Goal: Information Seeking & Learning: Learn about a topic

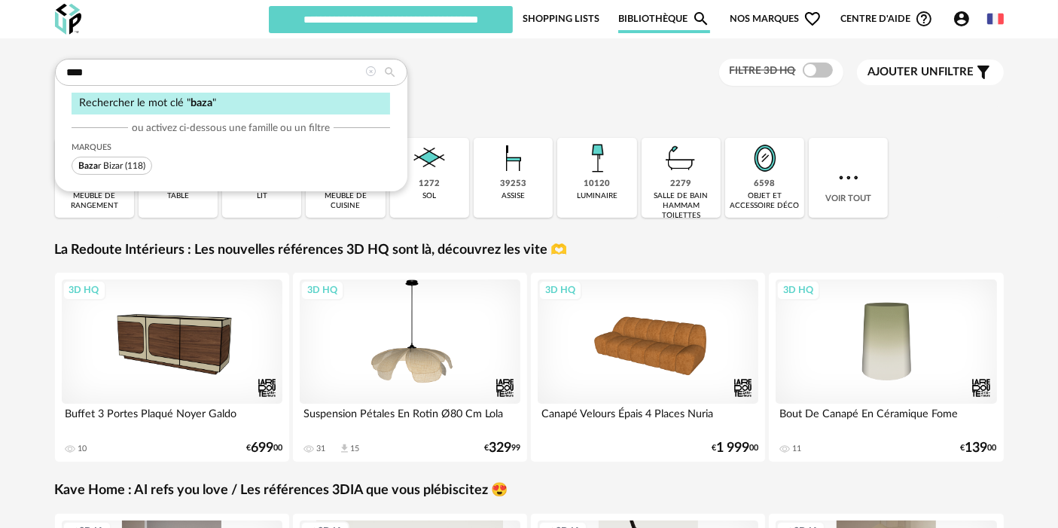
type input "****"
click at [139, 164] on span "(118)" at bounding box center [135, 165] width 20 height 9
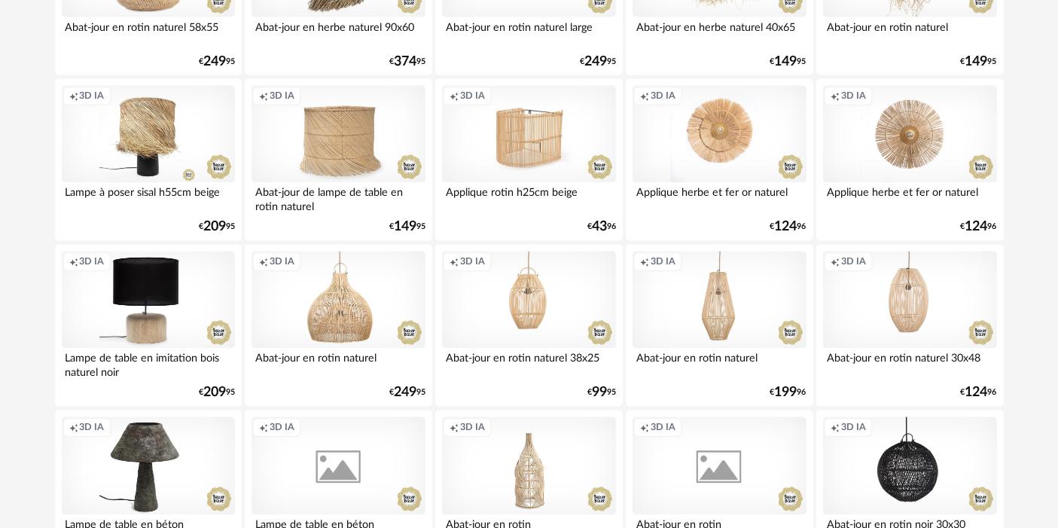
scroll to position [3101, 0]
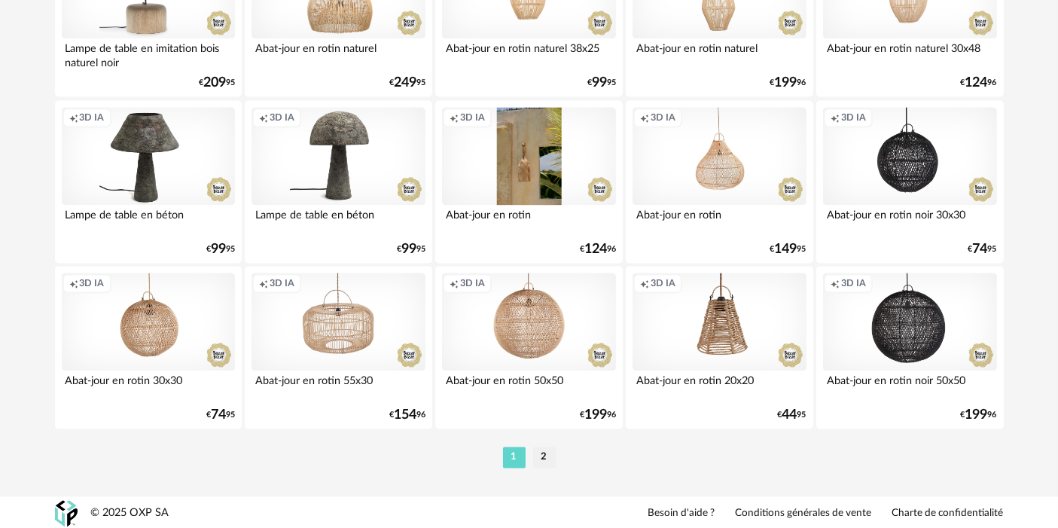
click at [536, 160] on div "Creation icon 3D IA" at bounding box center [528, 156] width 173 height 98
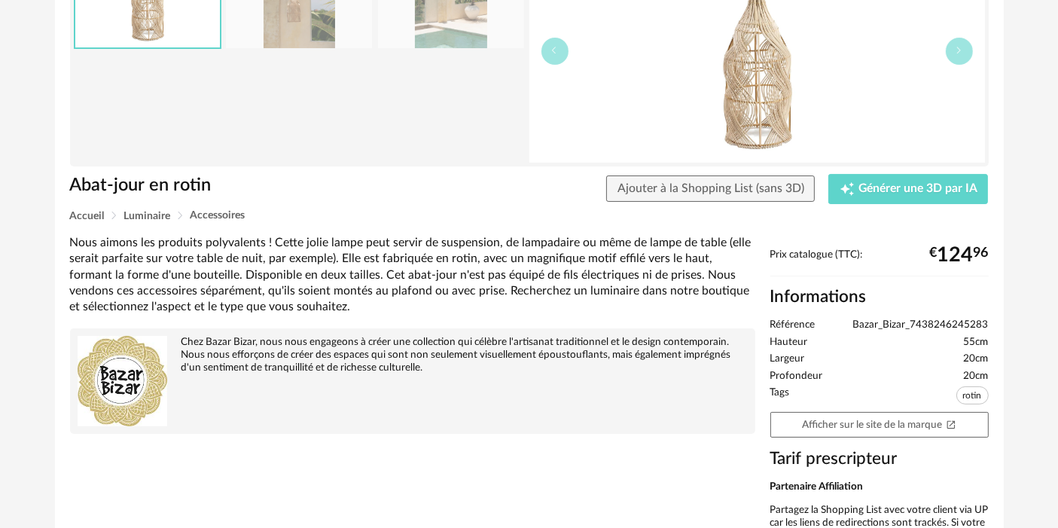
scroll to position [155, 0]
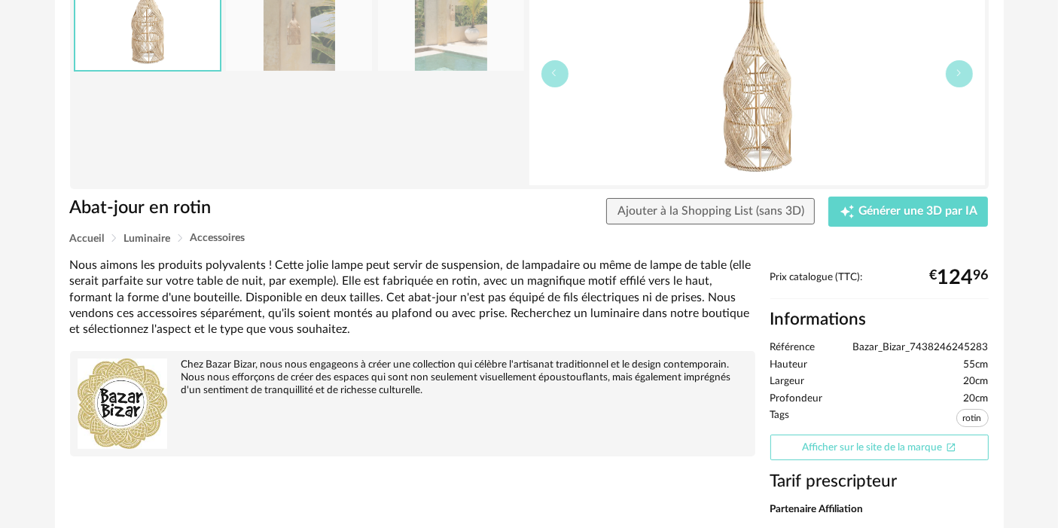
click at [897, 450] on link "Afficher sur le site de la marque Open In New icon" at bounding box center [879, 448] width 218 height 26
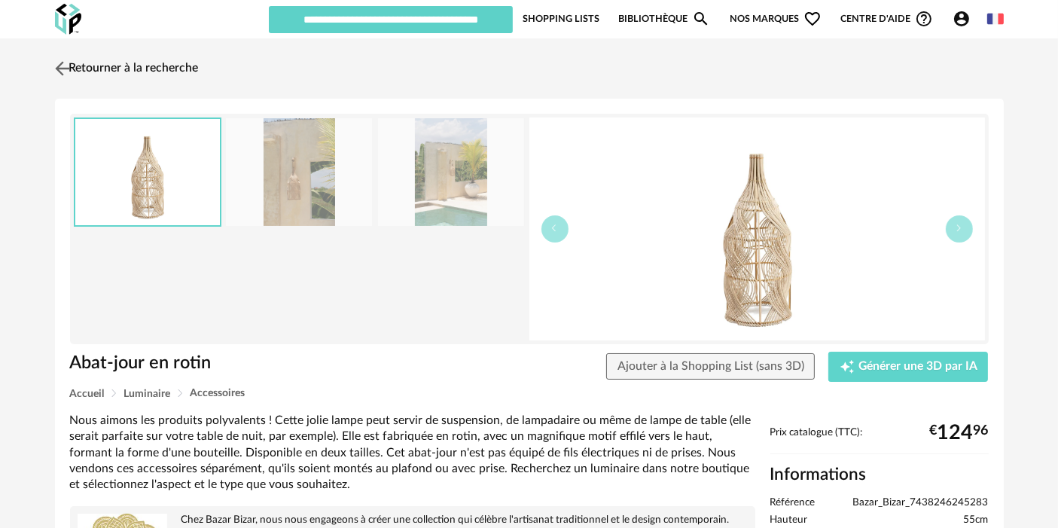
click at [160, 60] on link "Retourner à la recherche" at bounding box center [125, 68] width 148 height 33
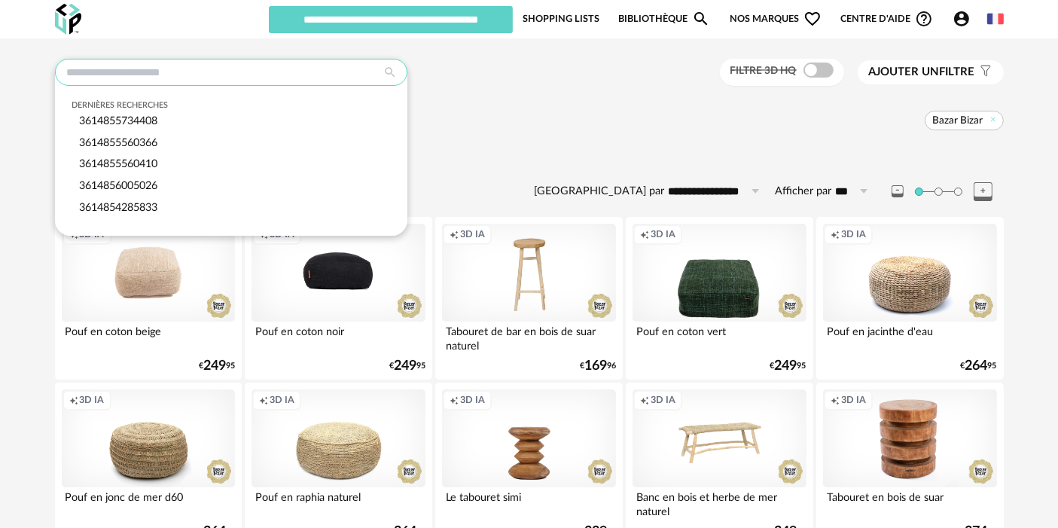
click at [258, 67] on input "text" at bounding box center [231, 72] width 352 height 27
click at [990, 117] on icon at bounding box center [993, 119] width 10 height 10
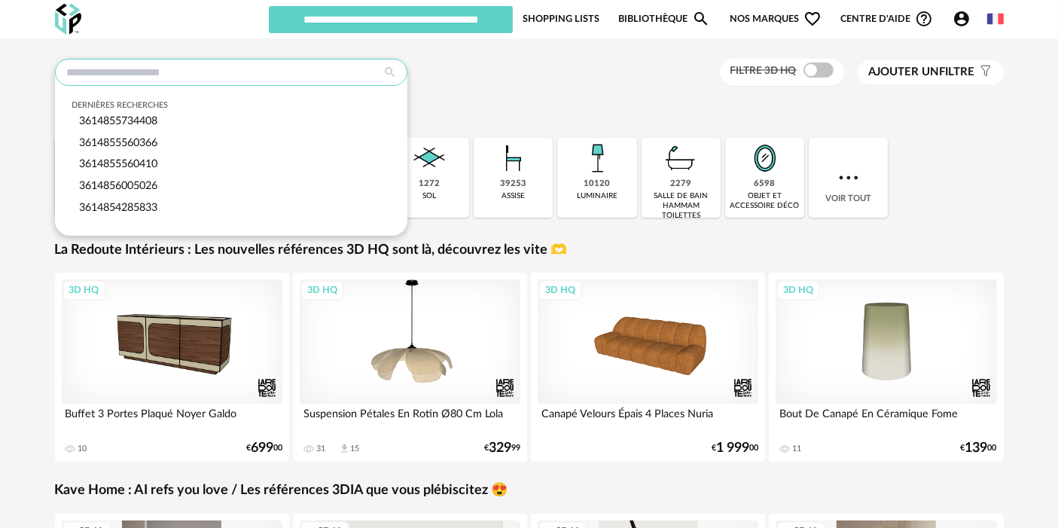
click at [277, 68] on input "text" at bounding box center [231, 72] width 352 height 27
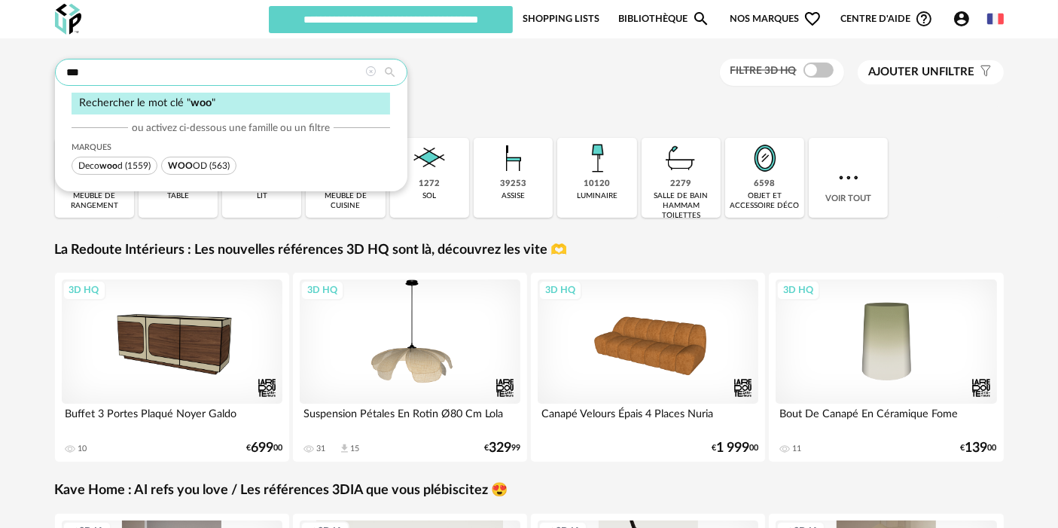
type input "***"
click at [204, 166] on span "WOO OD" at bounding box center [187, 165] width 39 height 9
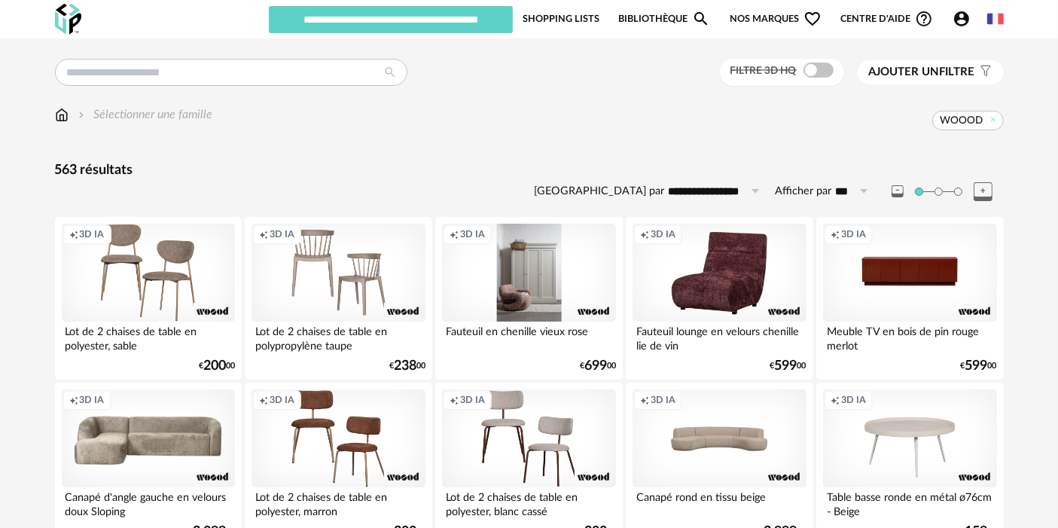
click at [527, 255] on div "Creation icon 3D IA" at bounding box center [528, 273] width 173 height 98
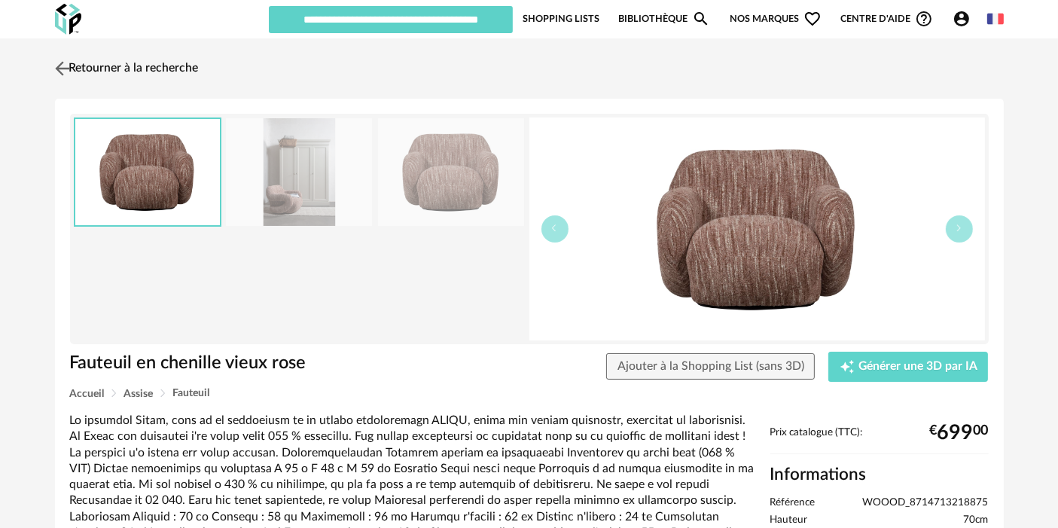
click at [150, 74] on link "Retourner à la recherche" at bounding box center [125, 68] width 148 height 33
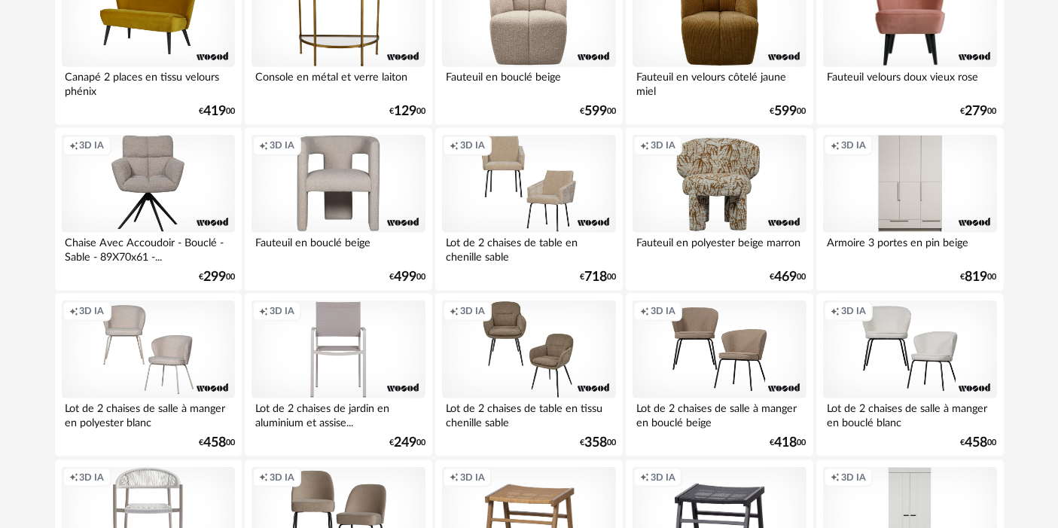
scroll to position [3101, 0]
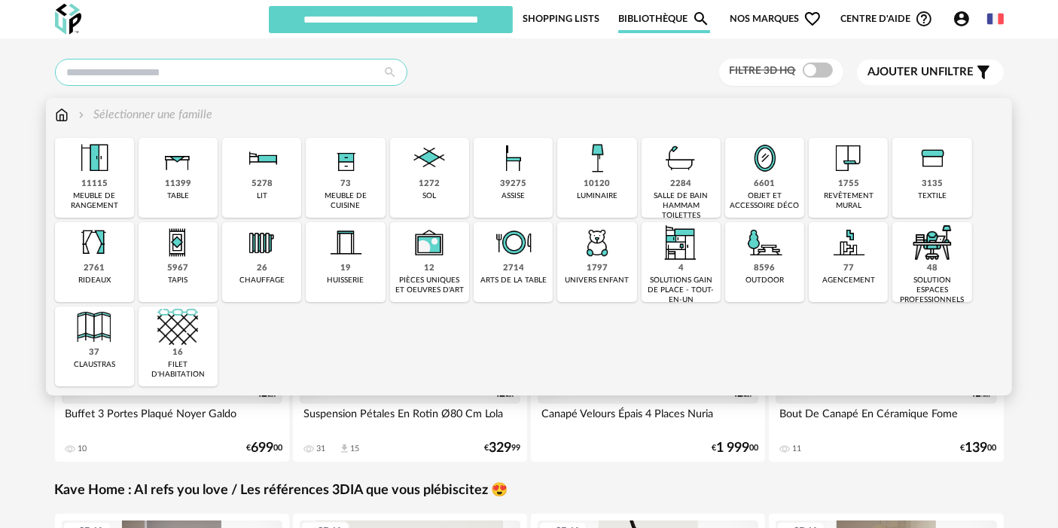
click at [241, 69] on input "text" at bounding box center [231, 72] width 352 height 27
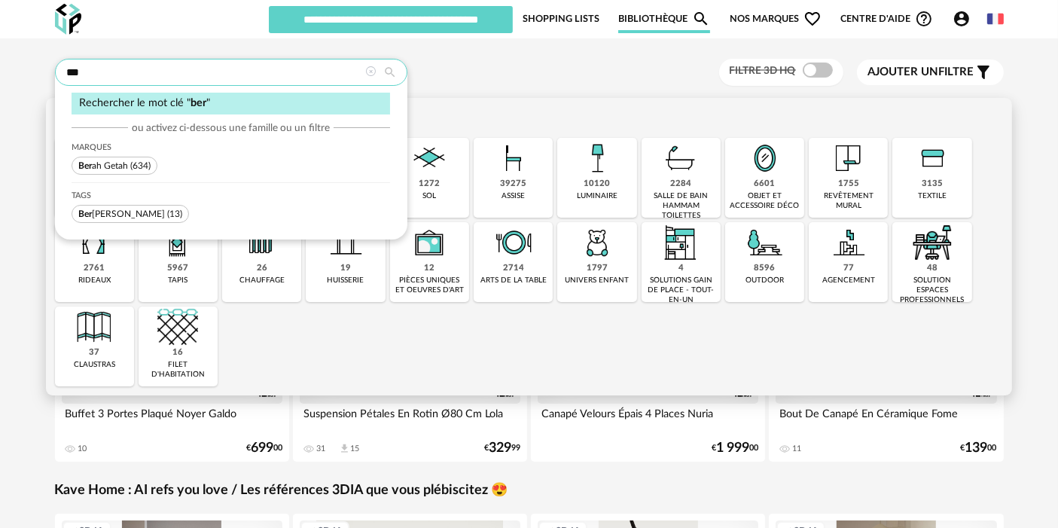
type input "***"
click at [96, 167] on span "Ber ah Getah" at bounding box center [103, 165] width 50 height 9
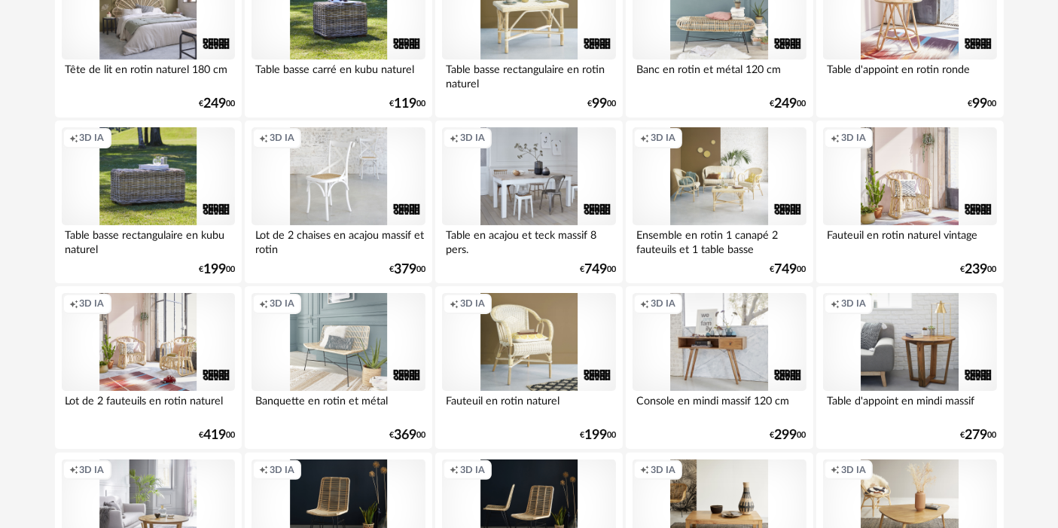
scroll to position [103, 0]
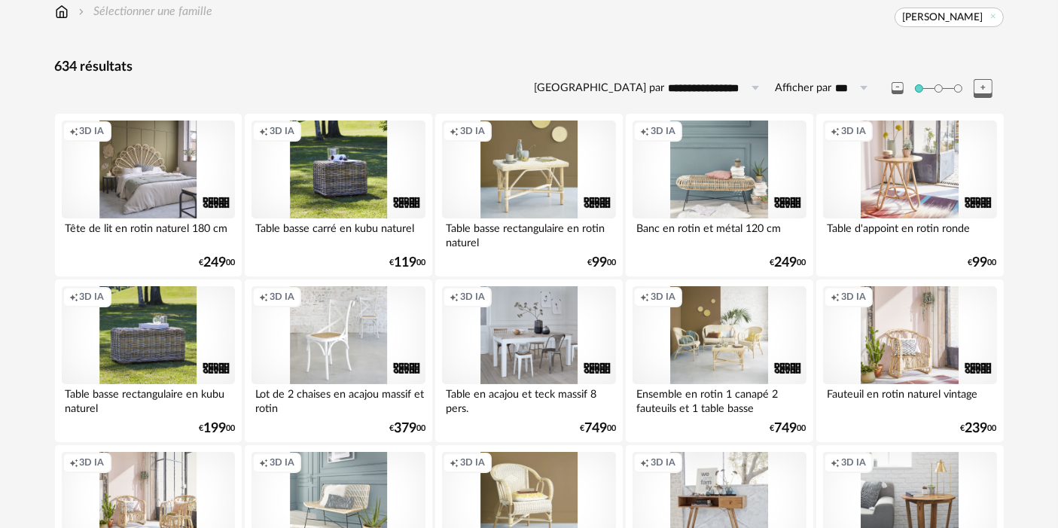
click at [278, 175] on div "Creation icon 3D IA" at bounding box center [338, 170] width 173 height 98
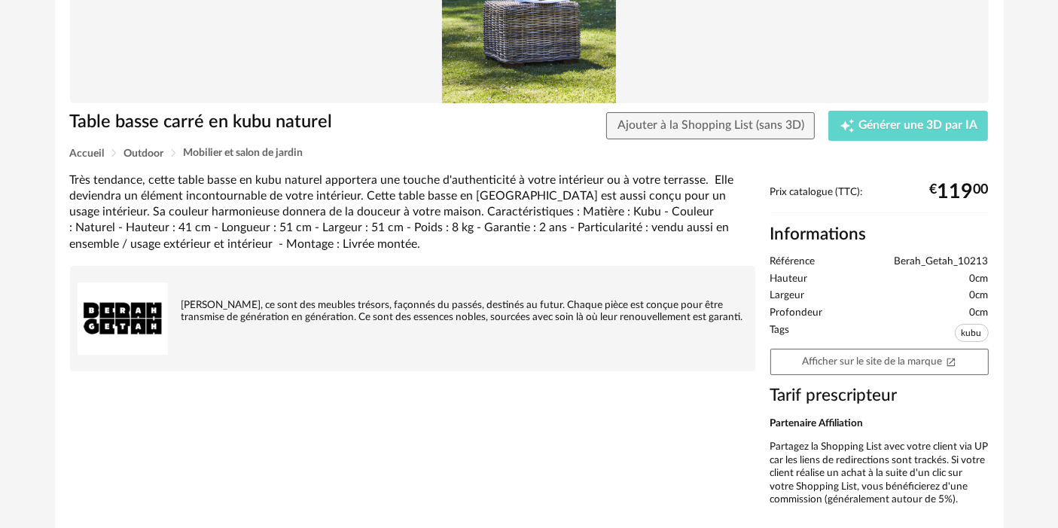
scroll to position [172, 0]
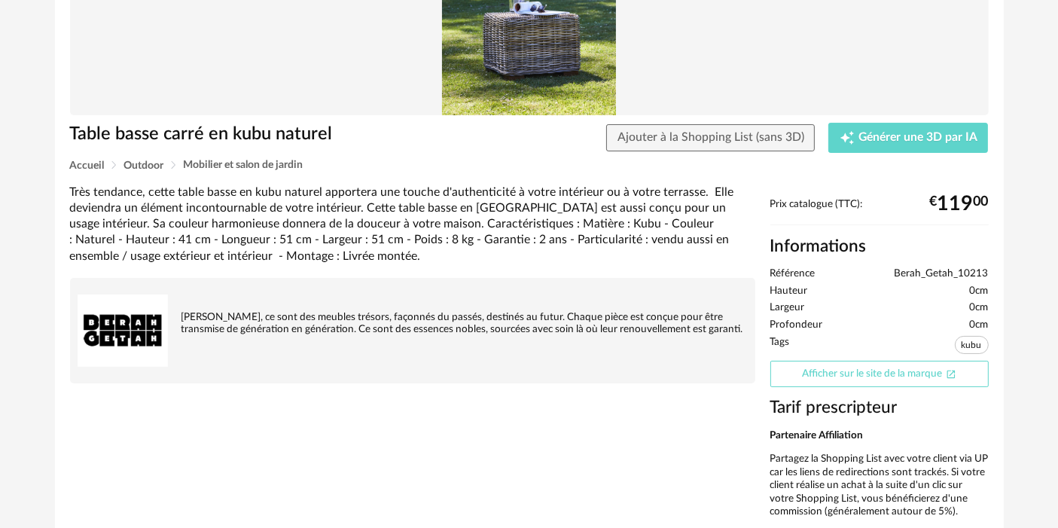
click at [870, 371] on link "Afficher sur le site de la marque Open In New icon" at bounding box center [879, 374] width 218 height 26
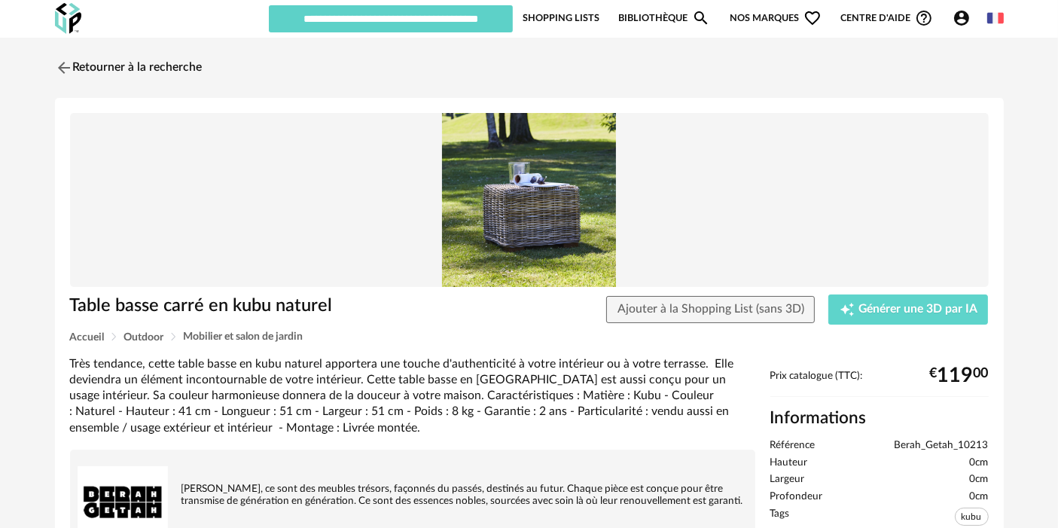
scroll to position [0, 0]
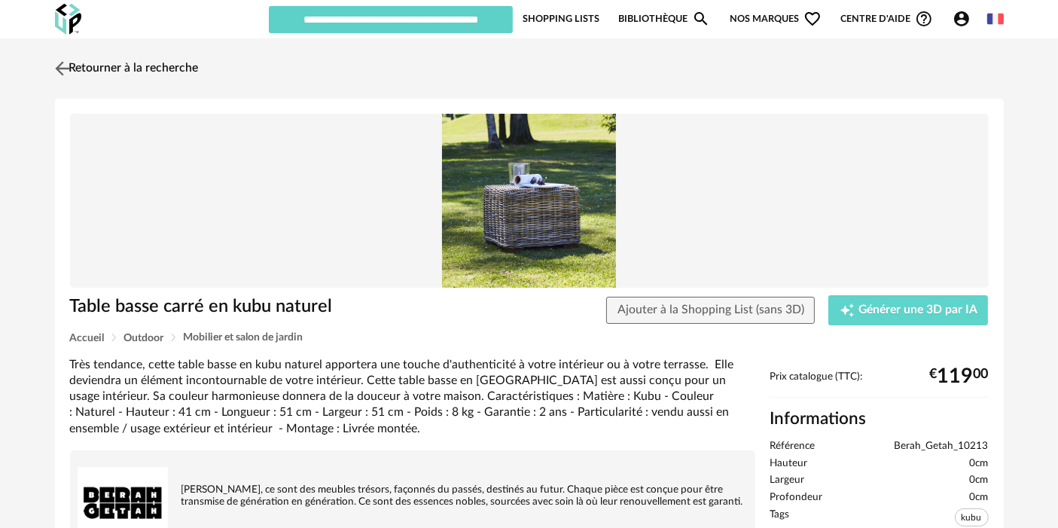
click at [146, 74] on link "Retourner à la recherche" at bounding box center [125, 68] width 148 height 33
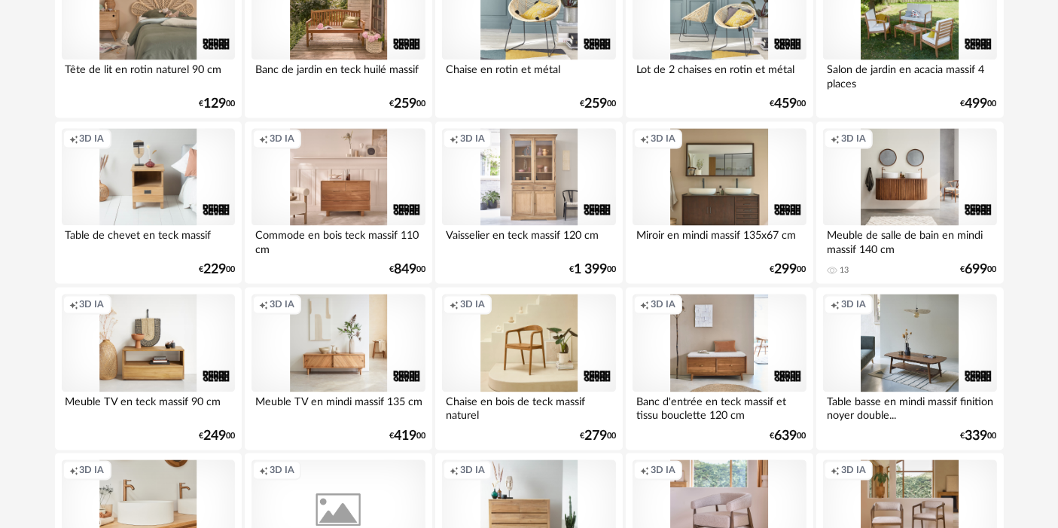
scroll to position [3101, 0]
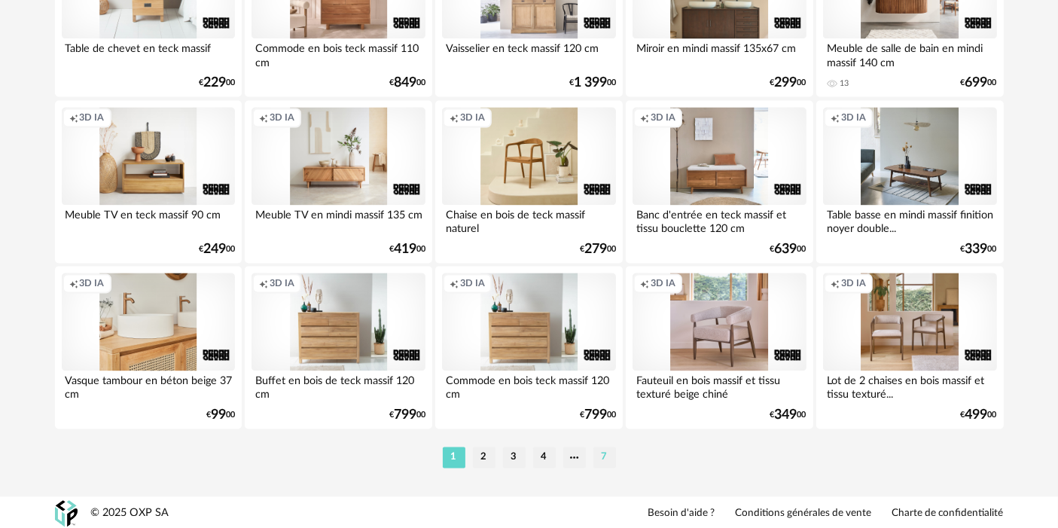
click at [606, 459] on li "7" at bounding box center [604, 457] width 23 height 21
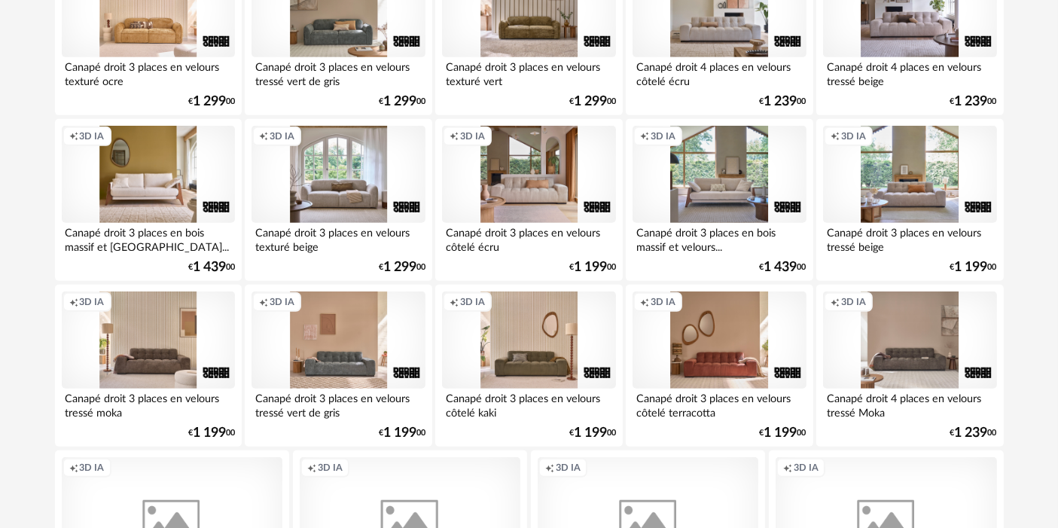
scroll to position [974, 0]
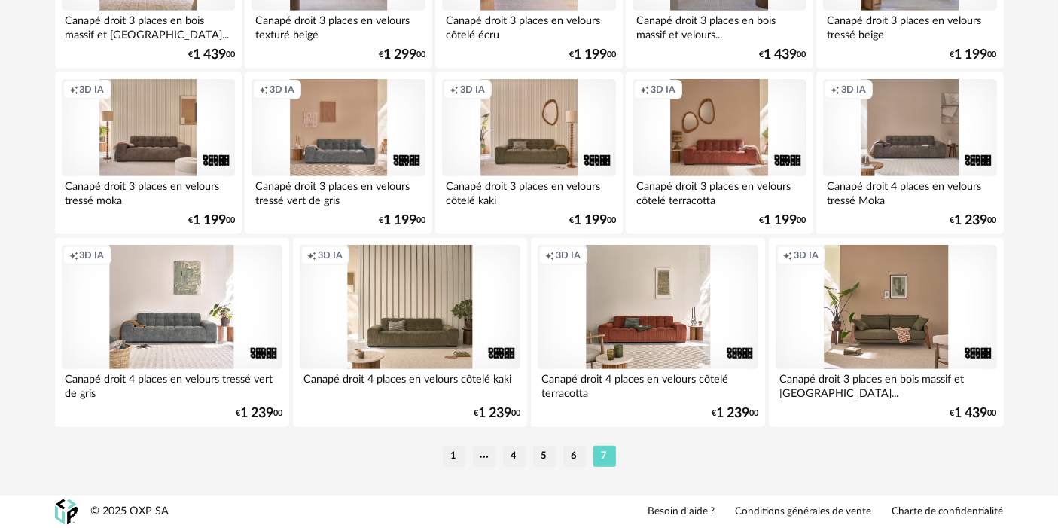
click at [407, 303] on div "Creation icon 3D IA" at bounding box center [410, 307] width 221 height 124
